Goal: Information Seeking & Learning: Find specific page/section

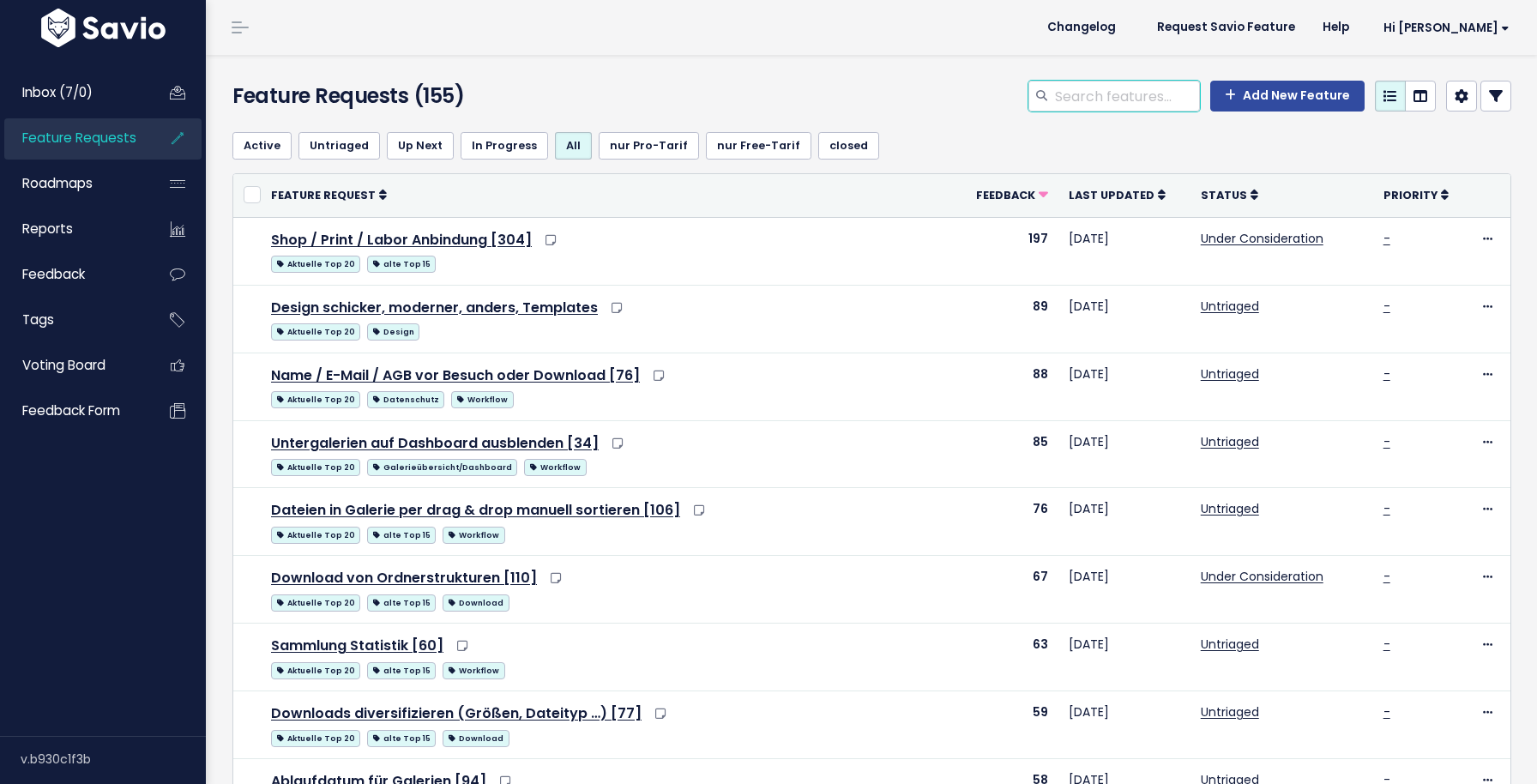
click at [1154, 99] on input "search" at bounding box center [1126, 95] width 146 height 31
type input "api"
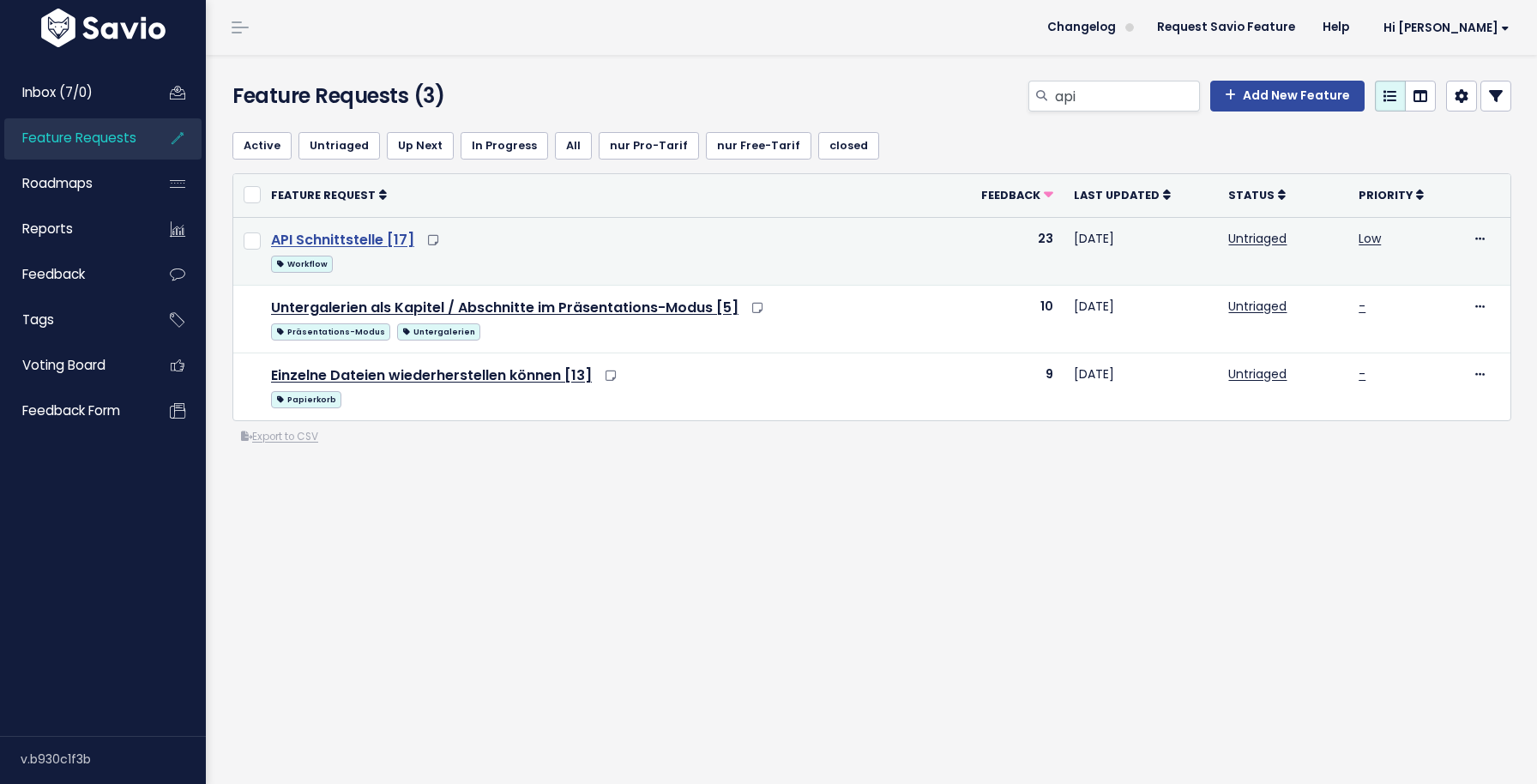
click at [343, 244] on link "API Schnittstelle [17]" at bounding box center [343, 239] width 144 height 20
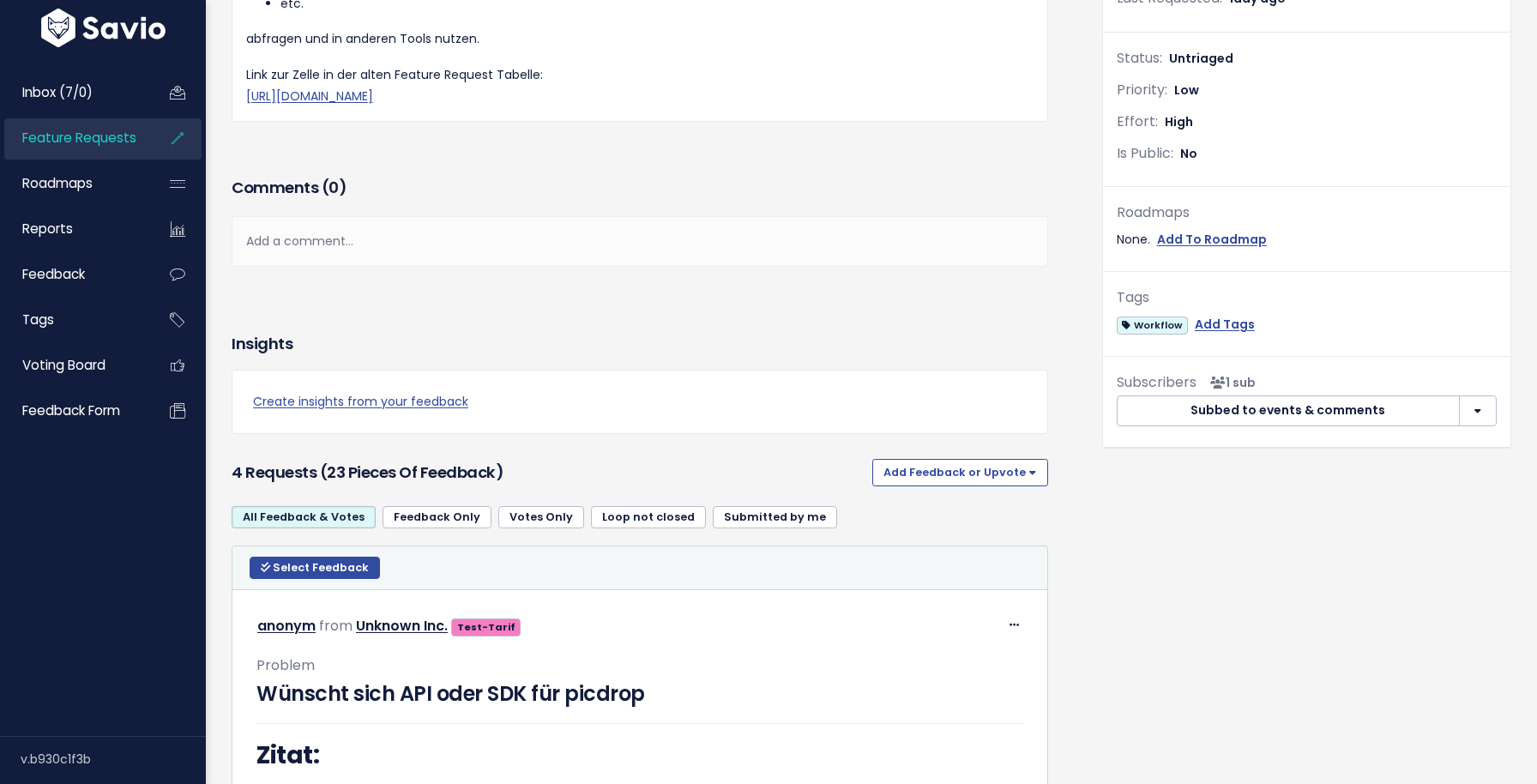
scroll to position [6911, 0]
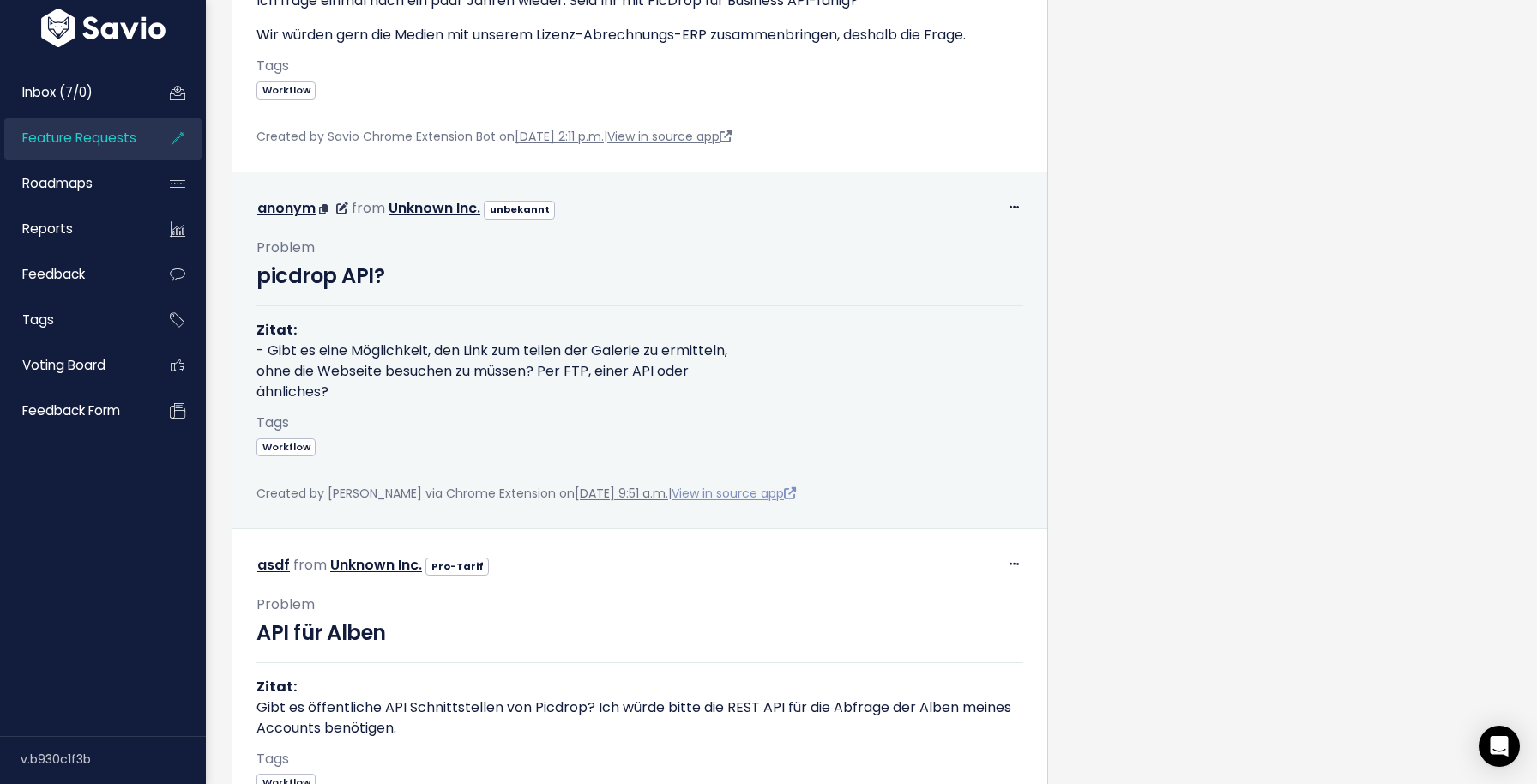
click at [789, 502] on link "View in source app" at bounding box center [734, 493] width 125 height 17
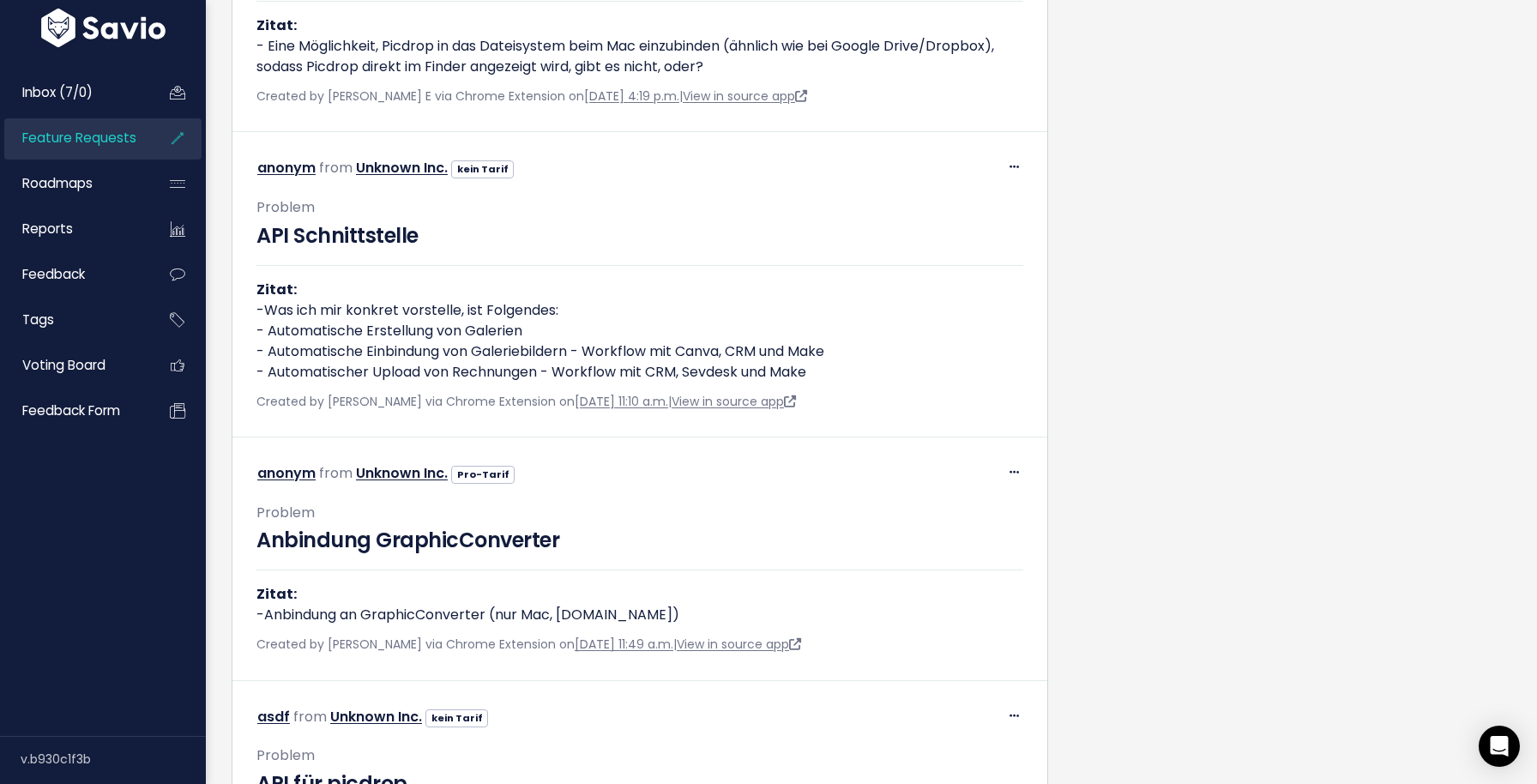
scroll to position [2684, 0]
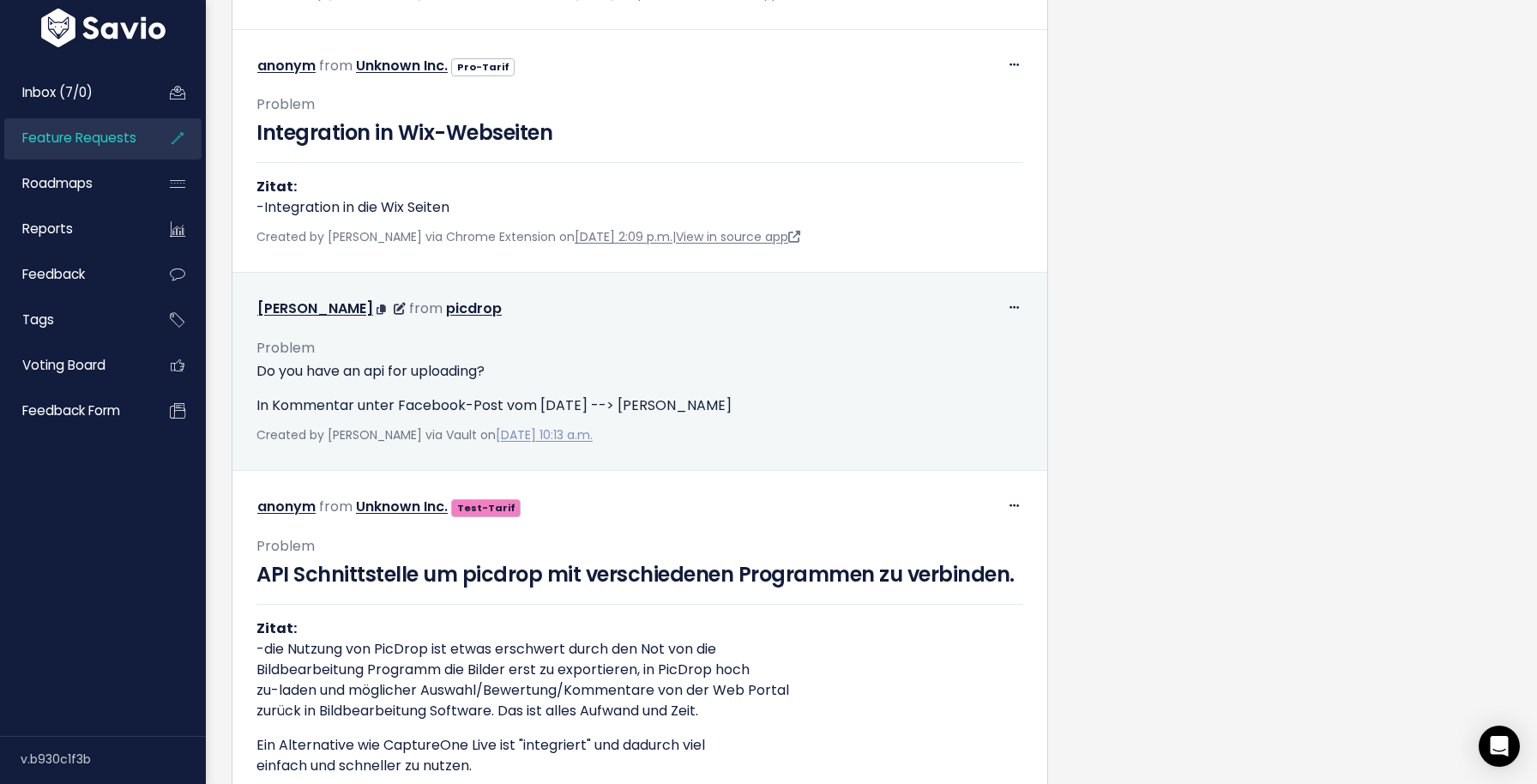
click at [556, 443] on link "[DATE] 10:13 a.m." at bounding box center [544, 435] width 97 height 17
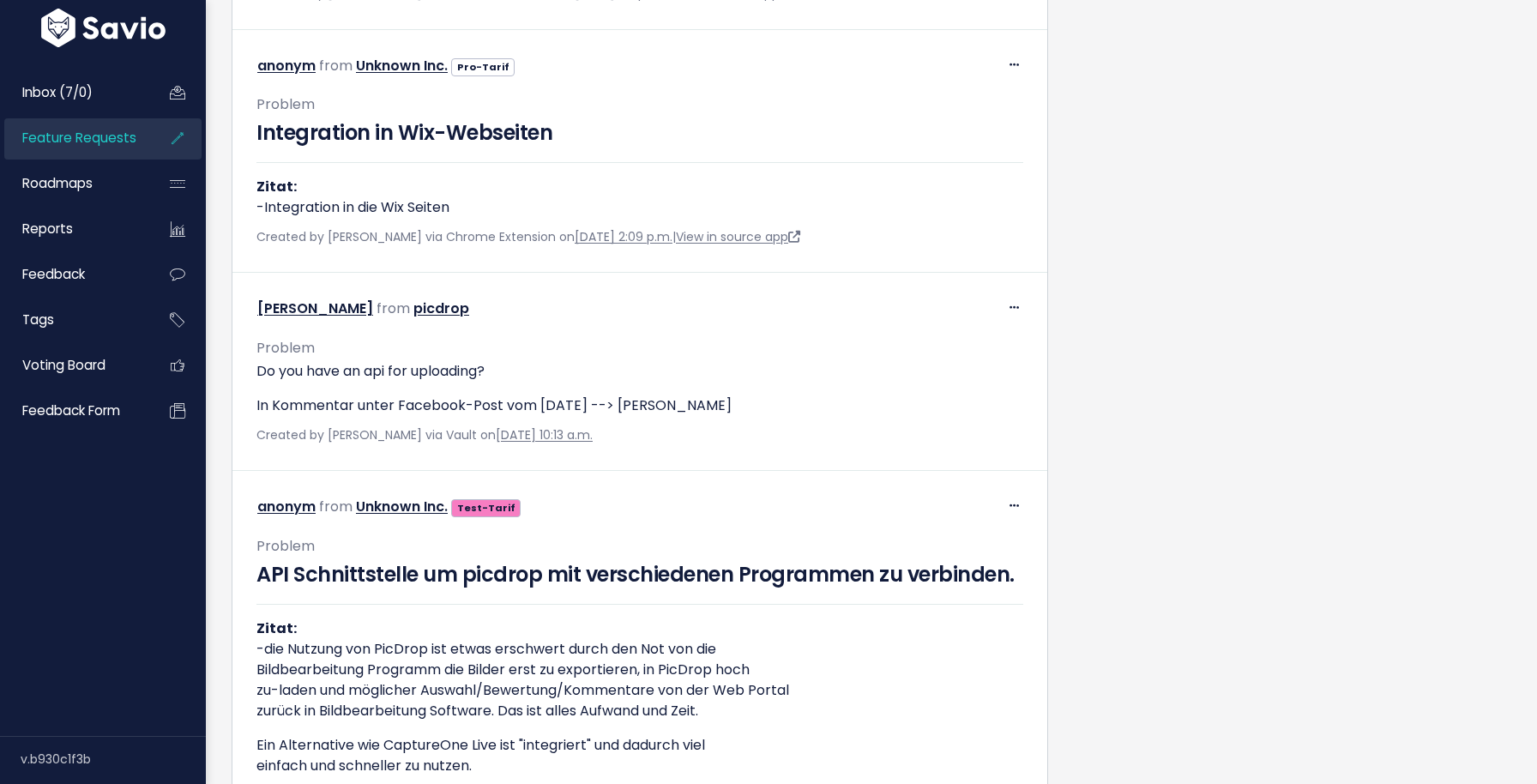
scroll to position [6054, 0]
